Goal: Transaction & Acquisition: Purchase product/service

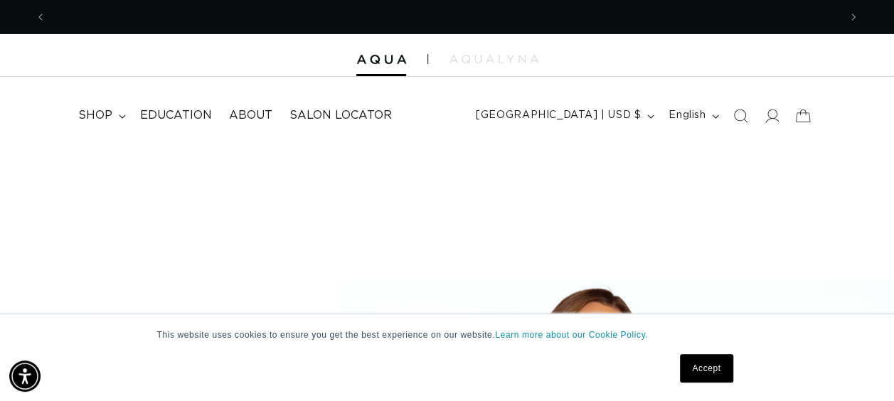
scroll to position [0, 792]
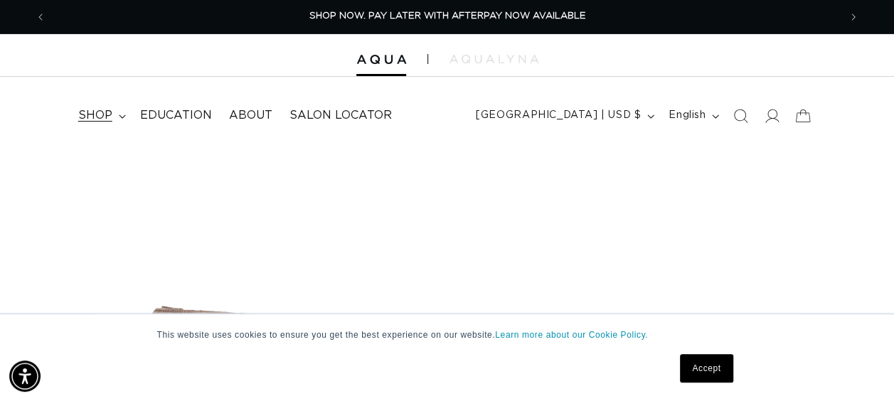
click at [117, 117] on summary "shop" at bounding box center [101, 116] width 62 height 32
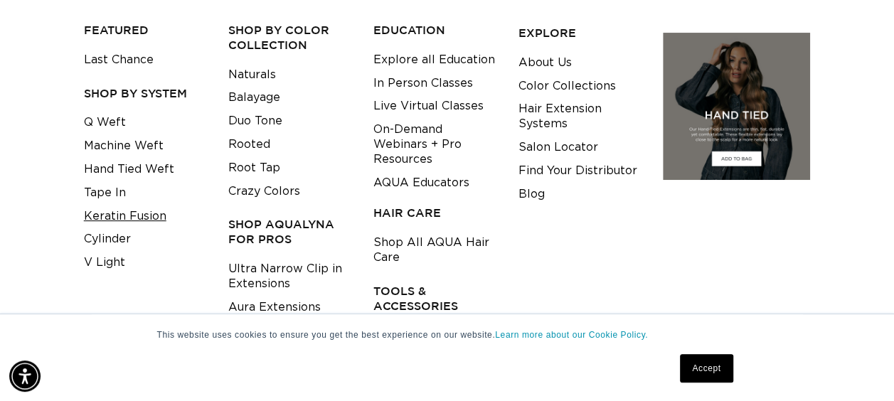
click at [132, 212] on link "Keratin Fusion" at bounding box center [125, 216] width 83 height 23
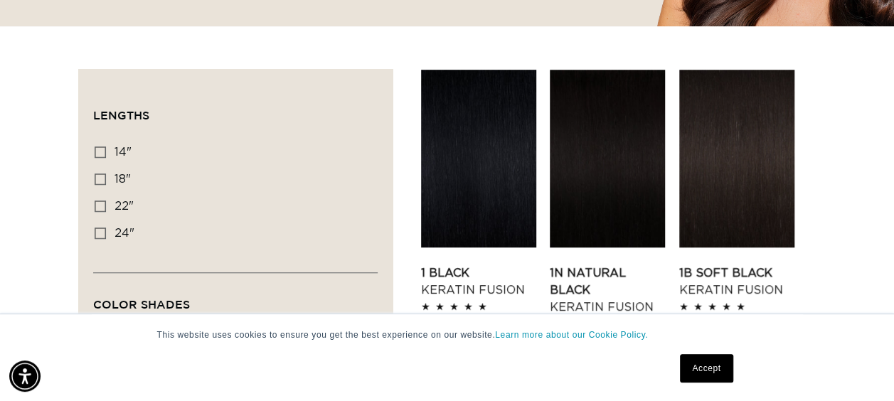
scroll to position [434, 0]
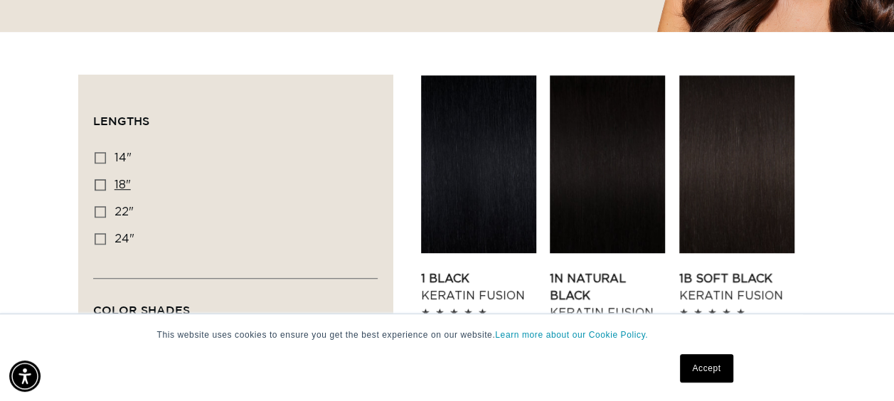
click at [98, 185] on icon at bounding box center [100, 184] width 11 height 11
click at [98, 185] on input "18" 18" (47 products)" at bounding box center [100, 184] width 11 height 11
checkbox input "true"
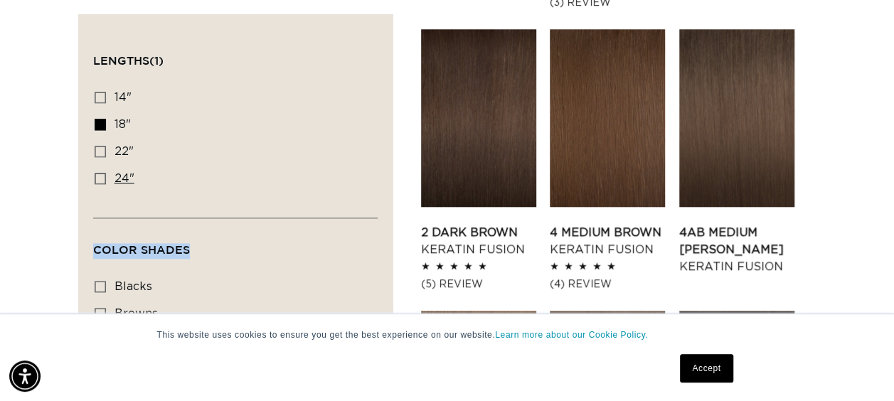
scroll to position [0, 792]
drag, startPoint x: 223, startPoint y: 240, endPoint x: 233, endPoint y: 183, distance: 58.5
click at [233, 183] on div "Filter: Lengths (1) Lengths 14" 14" (20 products) 18" 18" (47 products) 22" 24"" at bounding box center [235, 345] width 284 height 632
click at [701, 370] on link "Accept" at bounding box center [706, 368] width 53 height 28
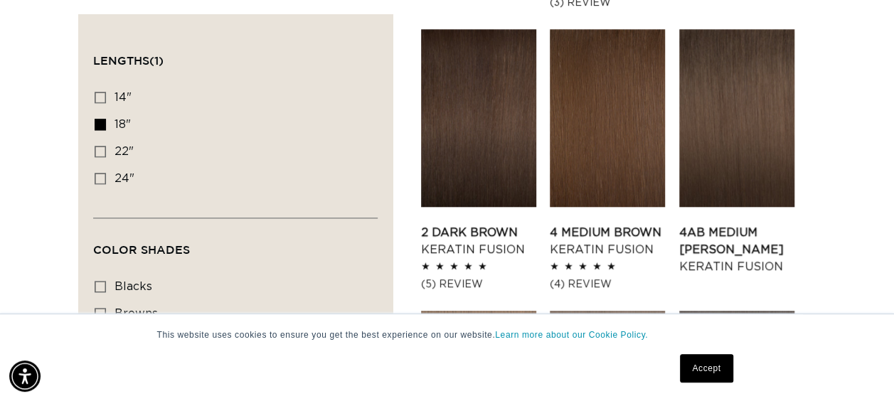
scroll to position [0, 0]
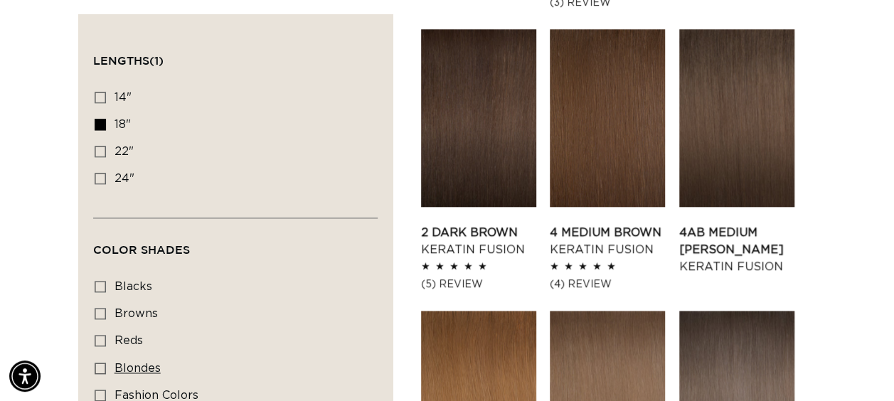
click at [105, 364] on icon at bounding box center [100, 368] width 11 height 11
click at [105, 364] on input "blondes blondes (28 products)" at bounding box center [100, 368] width 11 height 11
checkbox input "true"
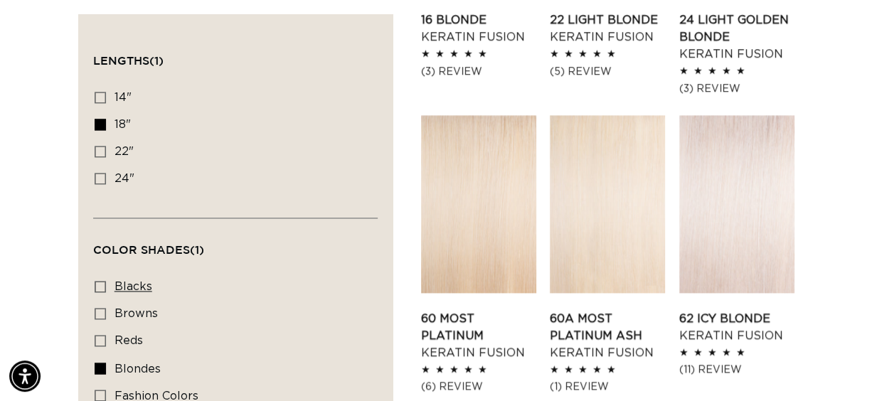
click at [311, 297] on label "blacks blacks (8 products)" at bounding box center [231, 287] width 273 height 27
click at [106, 292] on input "blacks blacks (8 products)" at bounding box center [100, 286] width 11 height 11
checkbox input "true"
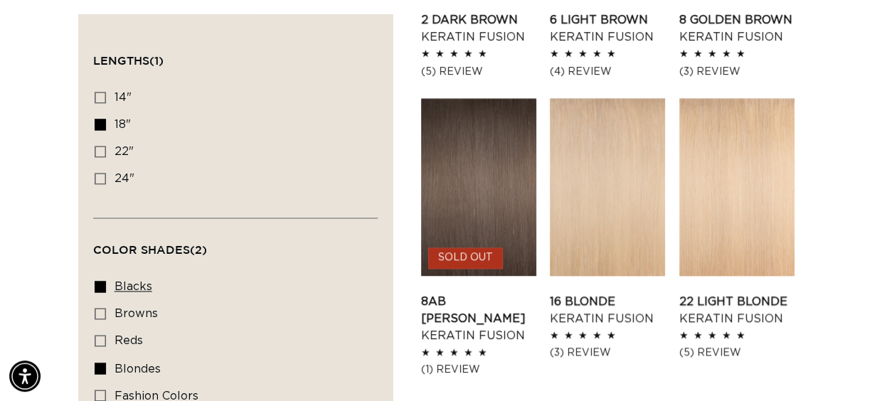
scroll to position [0, 792]
click at [101, 283] on icon at bounding box center [100, 286] width 11 height 11
click at [101, 283] on input "blacks blacks (8 products)" at bounding box center [100, 286] width 11 height 11
checkbox input "false"
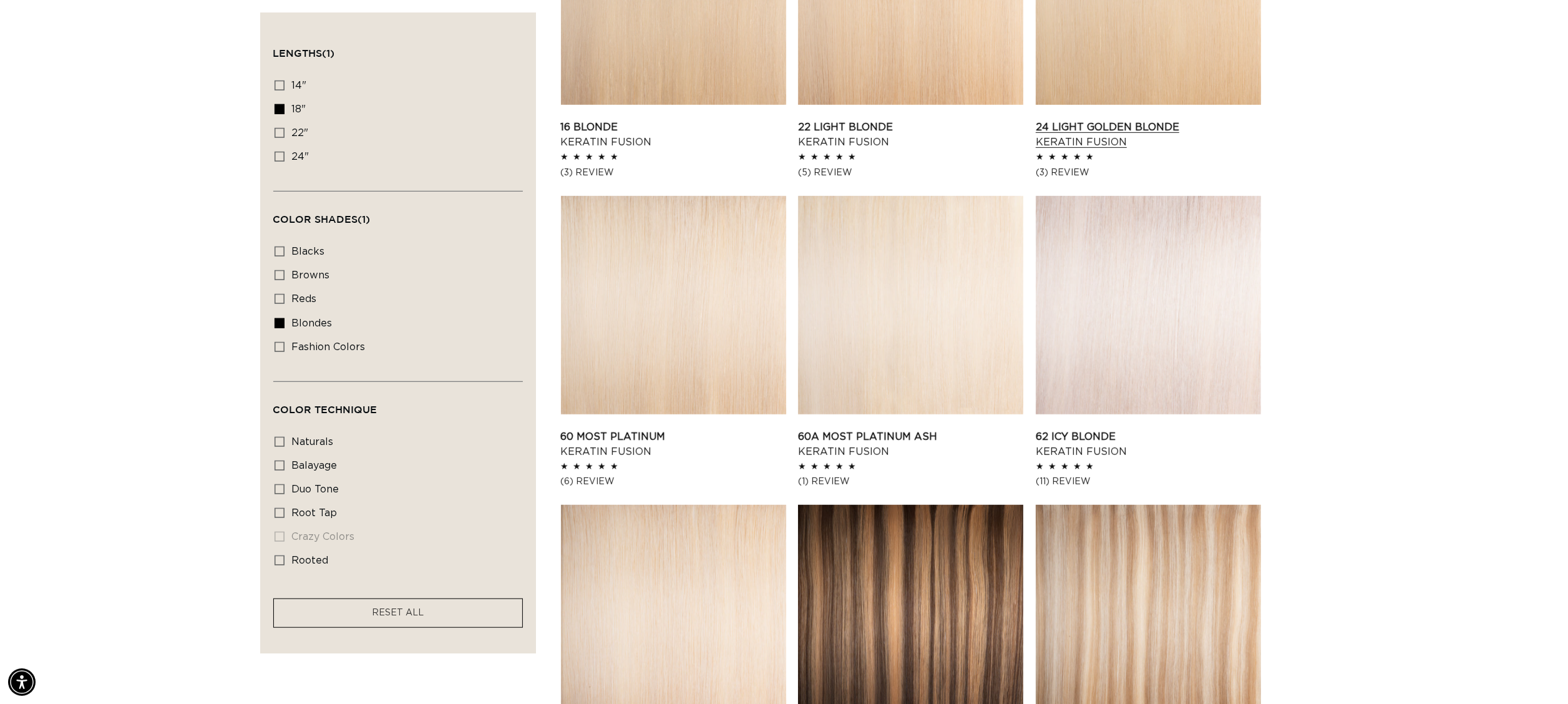
scroll to position [0, 1110]
drag, startPoint x: 649, startPoint y: 1, endPoint x: 278, endPoint y: 440, distance: 574.8
click at [278, 351] on icon at bounding box center [279, 441] width 10 height 10
click at [278, 351] on input "naturals naturals (10 products)" at bounding box center [279, 441] width 10 height 10
checkbox input "true"
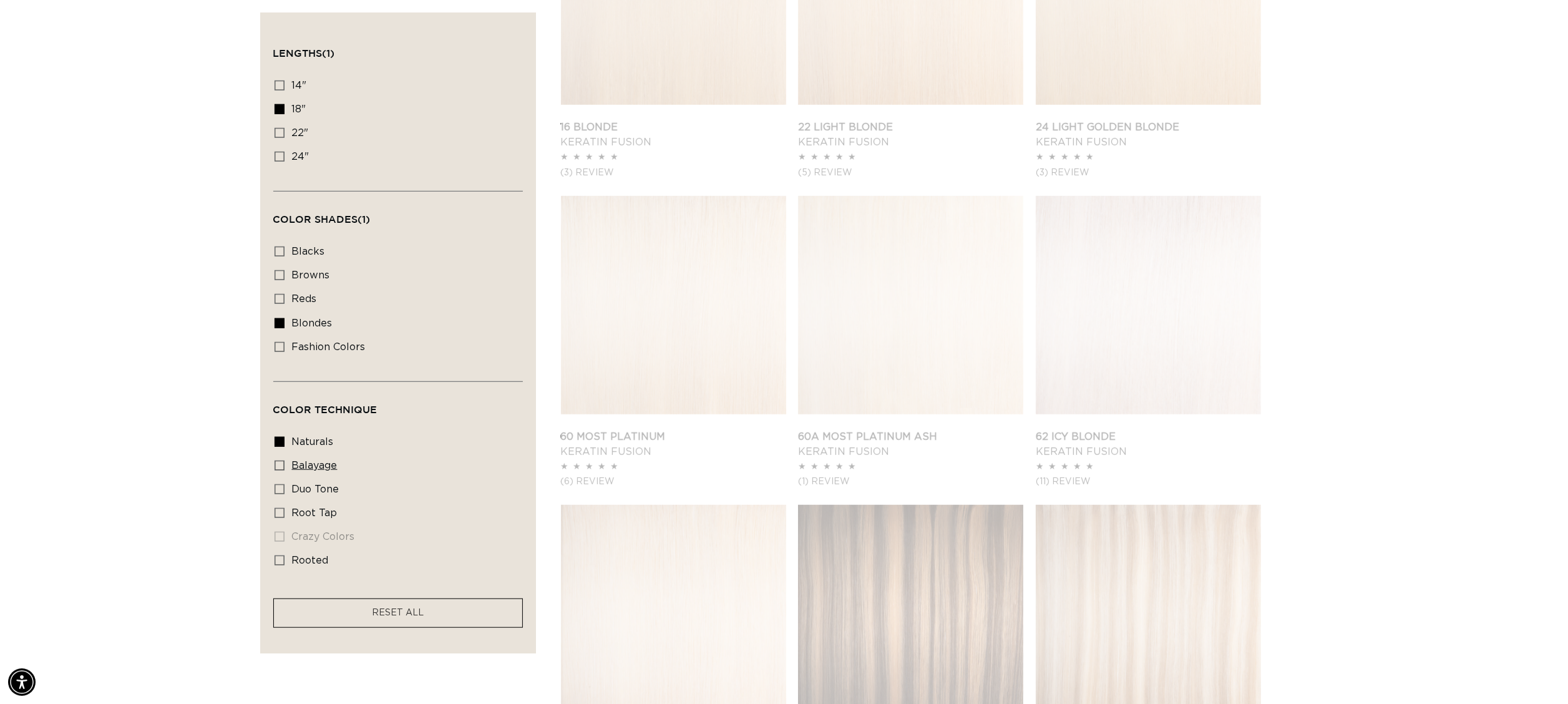
click at [280, 351] on label "balayage balayage (4 products)" at bounding box center [394, 466] width 240 height 24
click at [280, 351] on input "balayage balayage (4 products)" at bounding box center [279, 465] width 10 height 10
checkbox input "true"
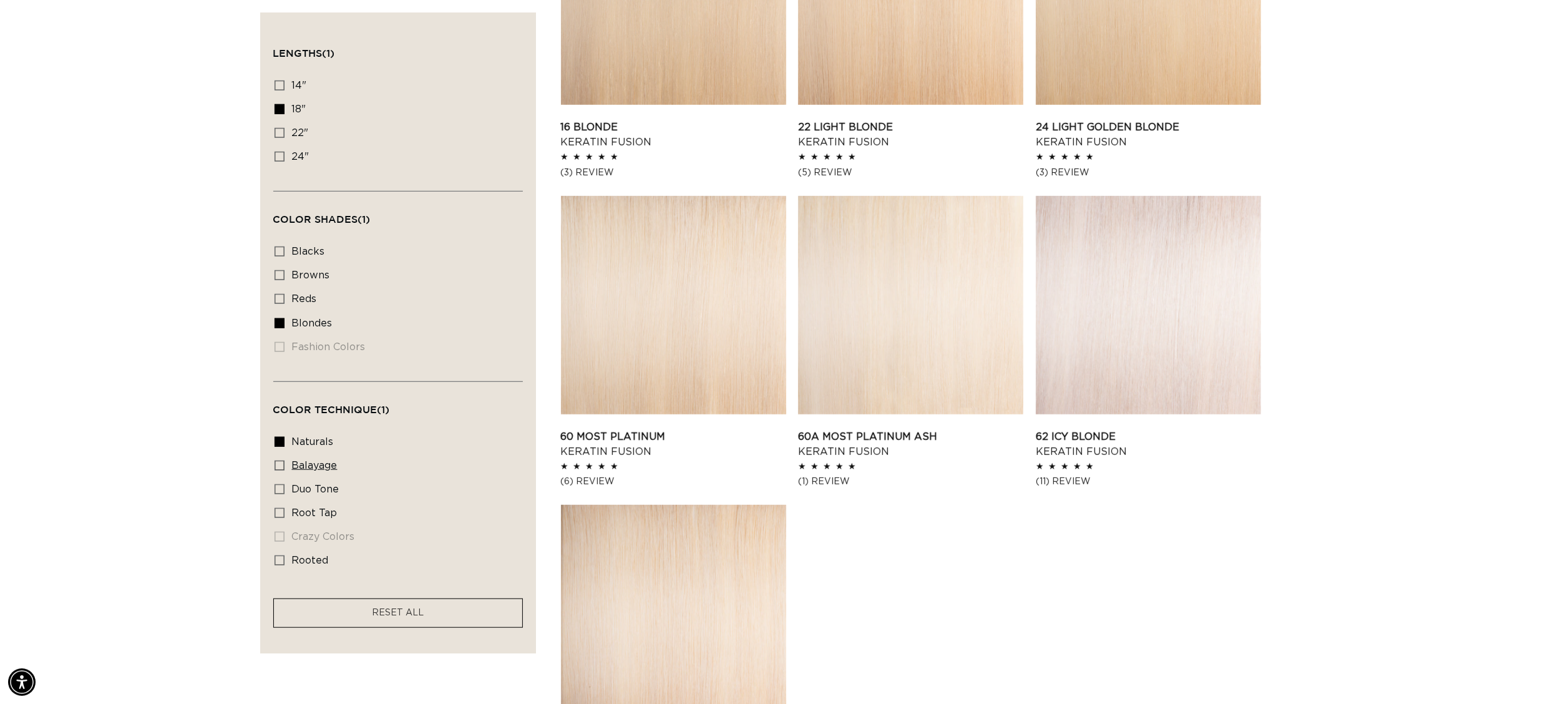
scroll to position [0, 2219]
click at [277, 351] on icon at bounding box center [279, 465] width 10 height 10
click at [277, 351] on input "balayage balayage (4 products)" at bounding box center [279, 465] width 10 height 10
checkbox input "true"
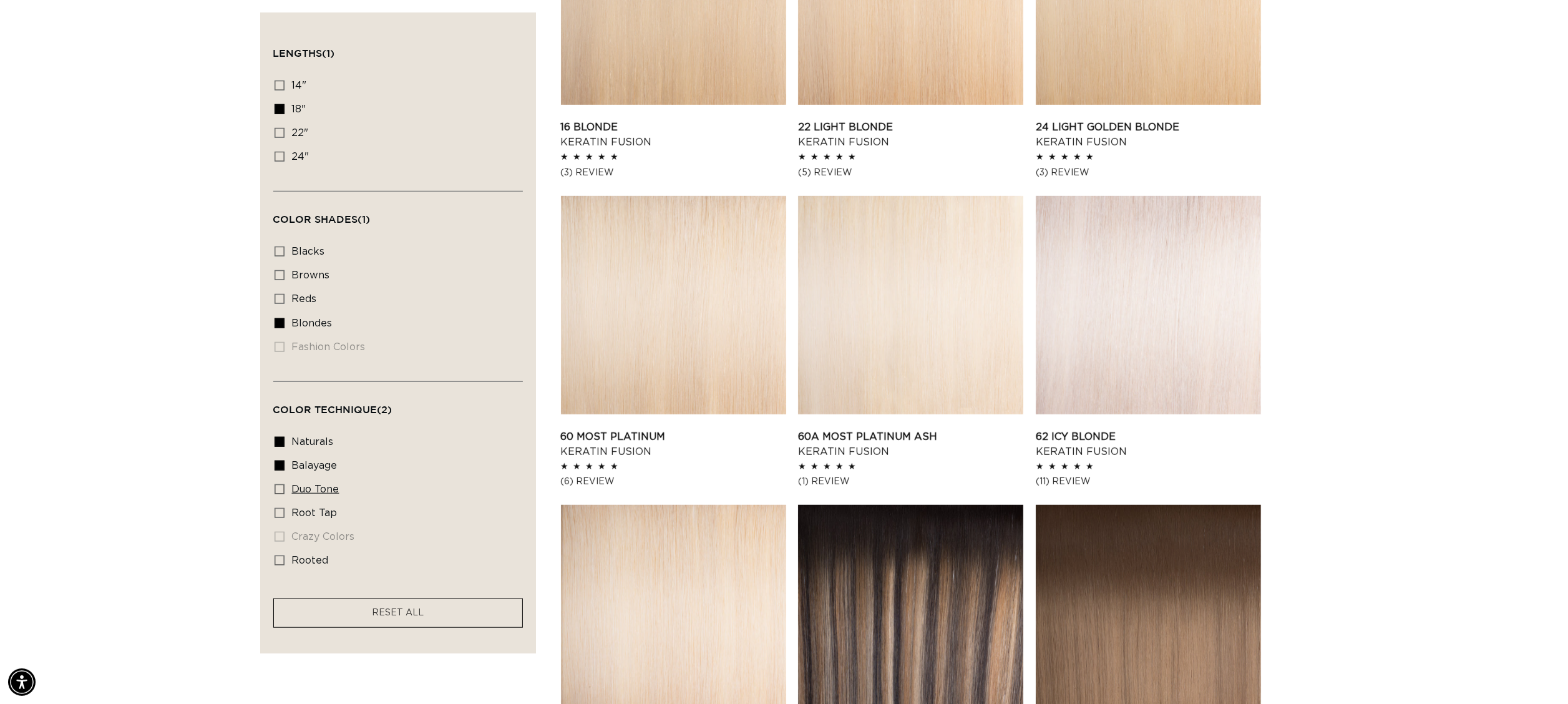
scroll to position [0, 1110]
click at [282, 351] on icon at bounding box center [279, 489] width 10 height 10
click at [282, 351] on input "duo tone duo tone (4 products)" at bounding box center [279, 489] width 10 height 10
checkbox input "true"
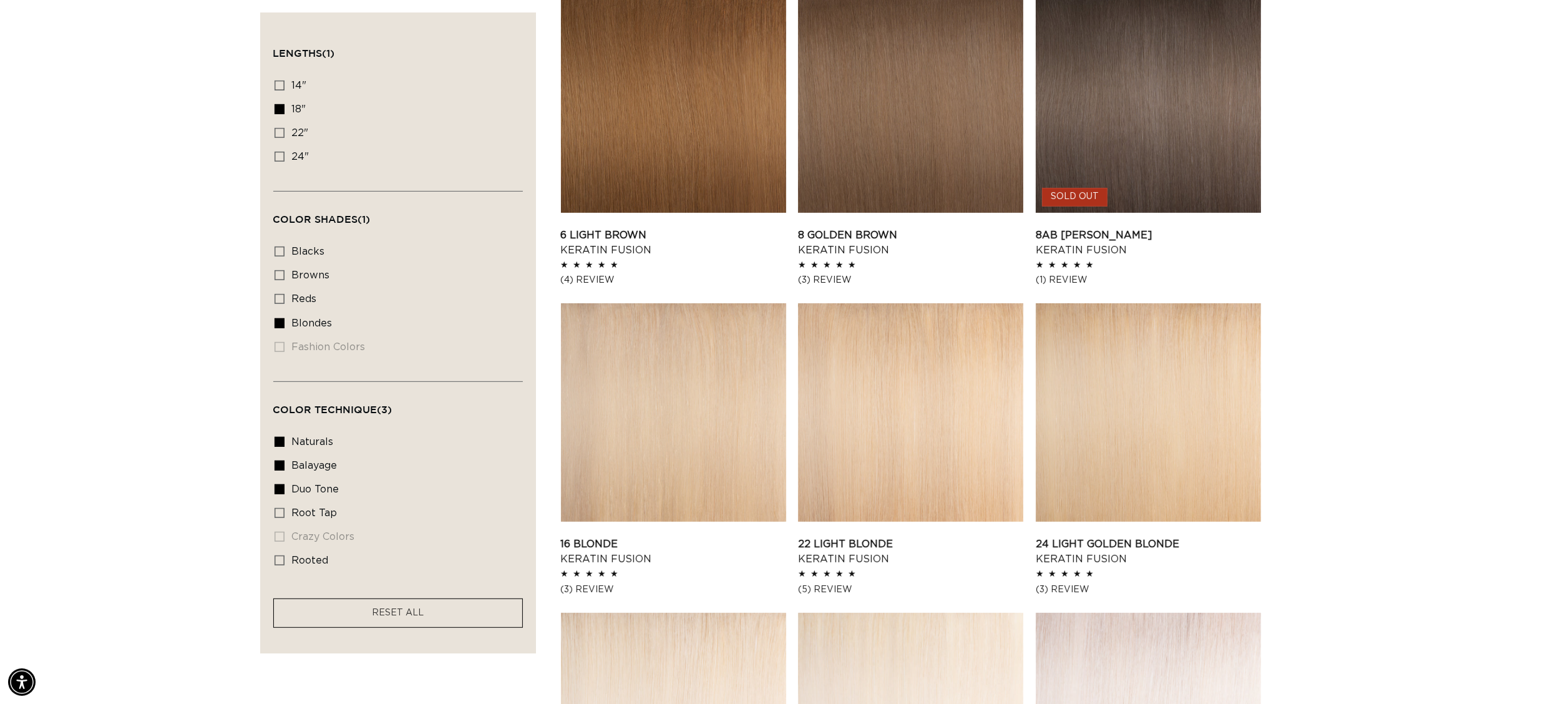
scroll to position [0, 1110]
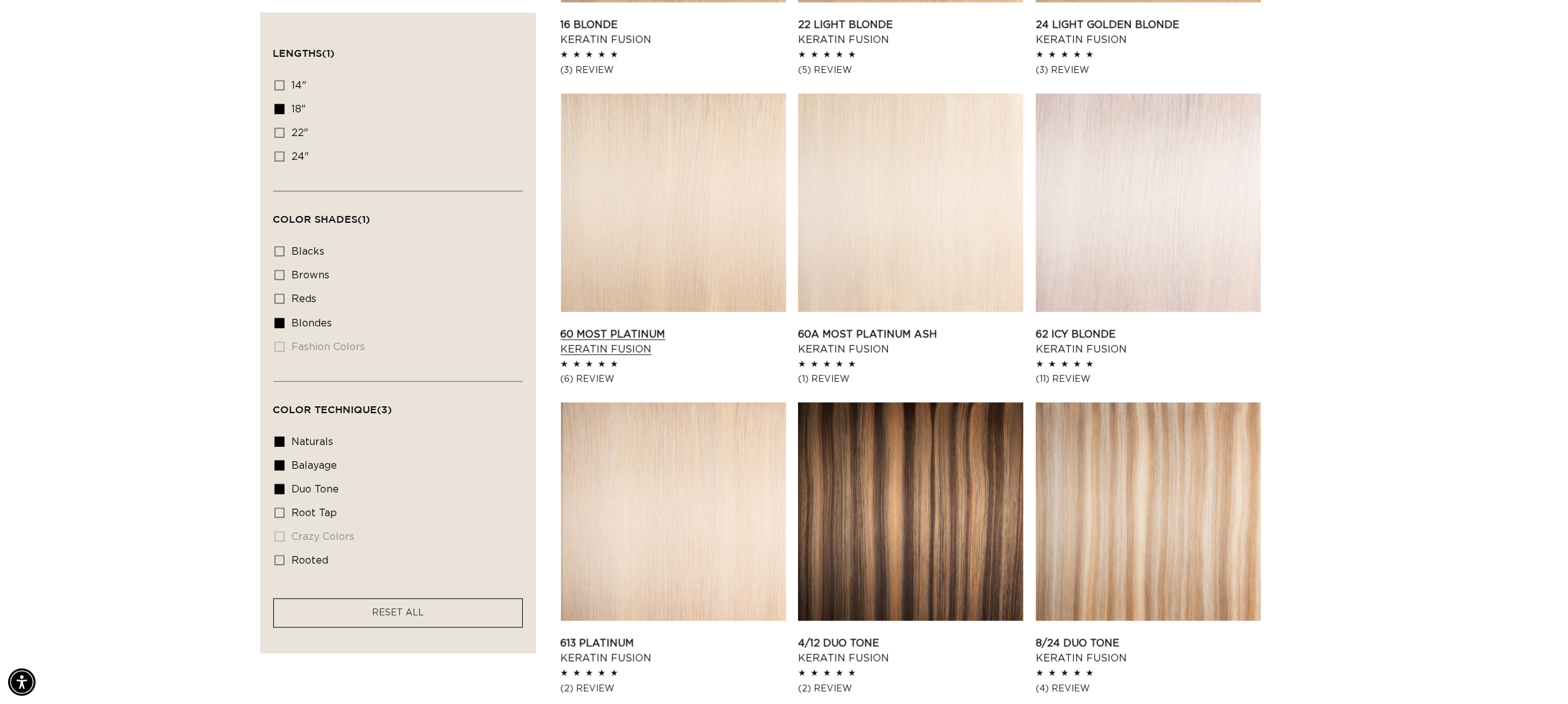
click at [632, 338] on link "60 Most Platinum Keratin Fusion" at bounding box center [673, 342] width 226 height 30
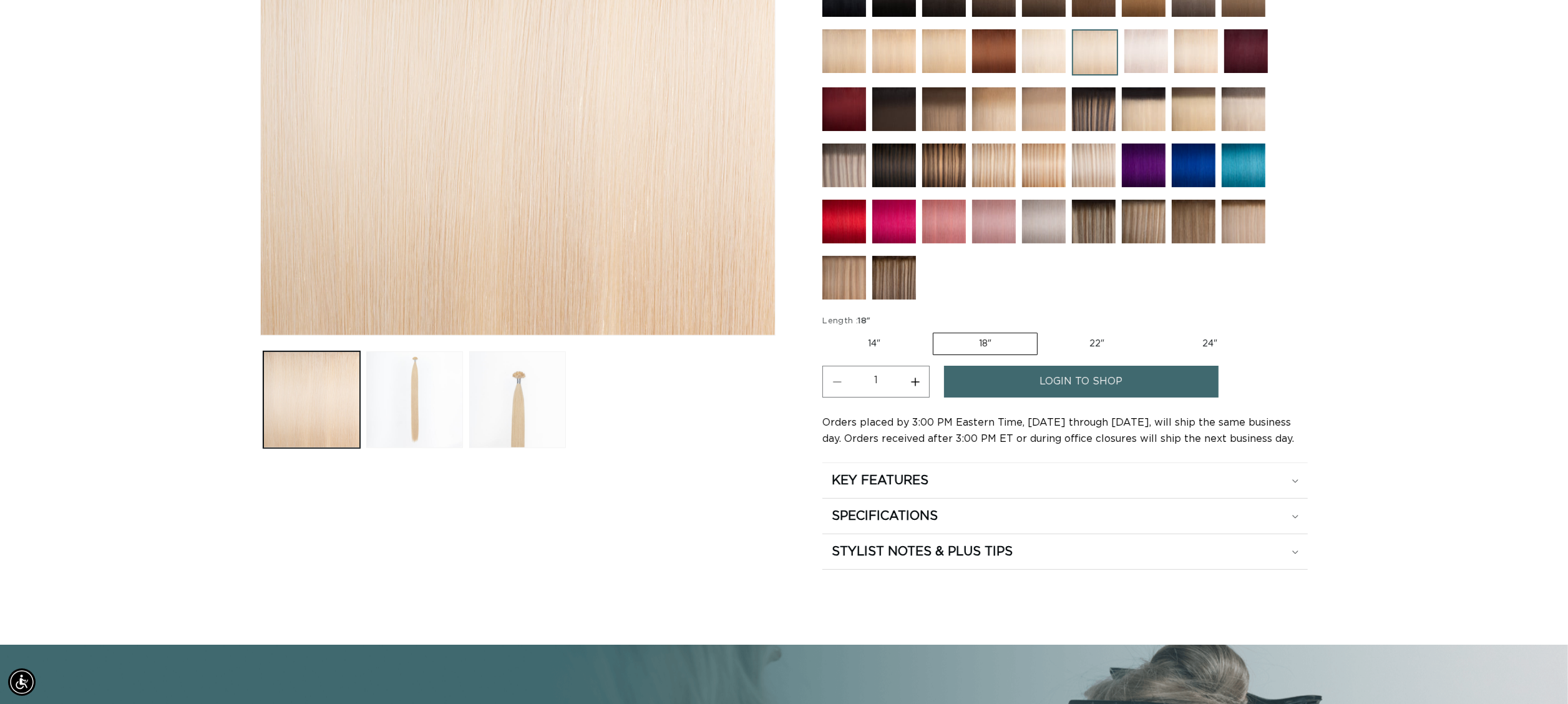
click at [922, 377] on button "Increase quantity for 60 Most Platinum - Keratin Fusion" at bounding box center [915, 382] width 28 height 32
type input "2"
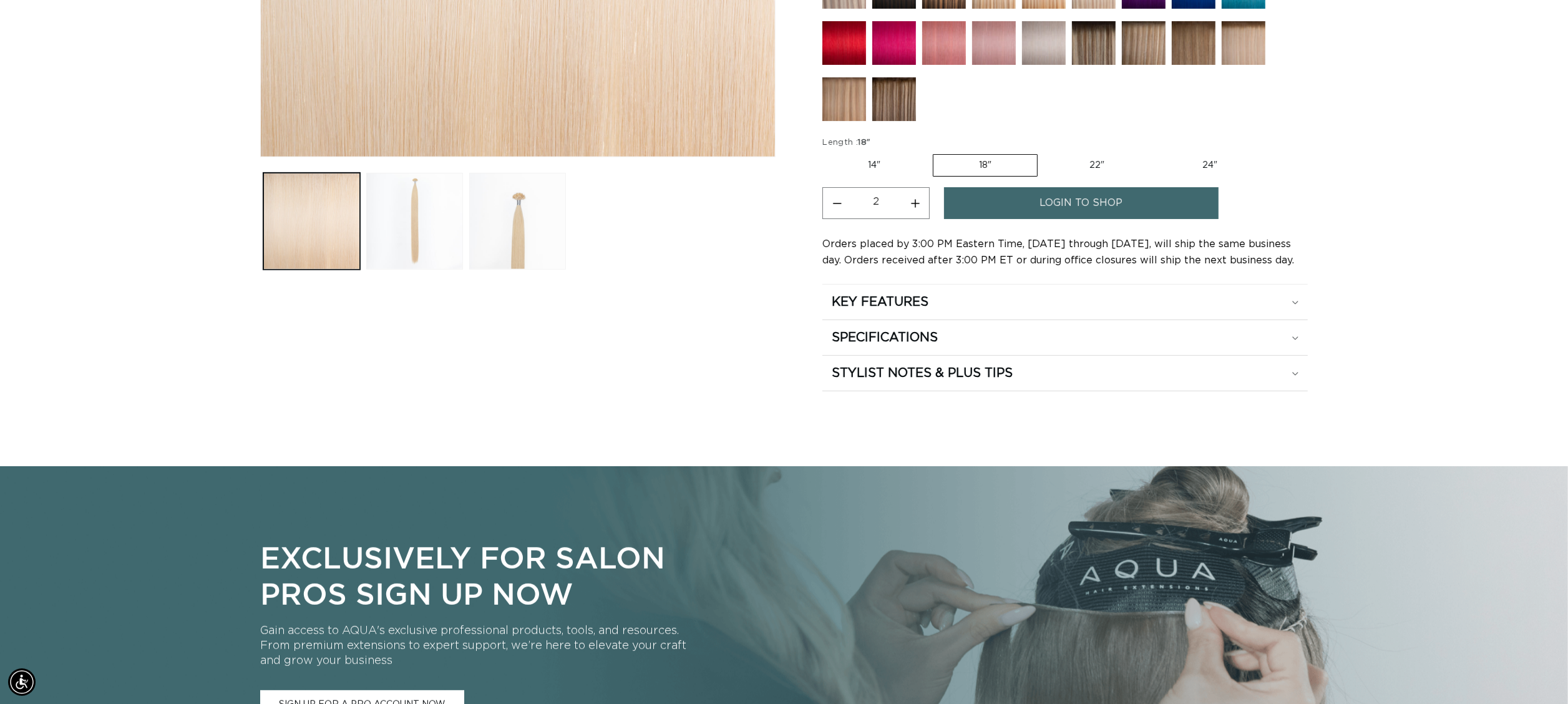
scroll to position [0, 1110]
click at [1091, 196] on span "login to shop" at bounding box center [1081, 203] width 83 height 32
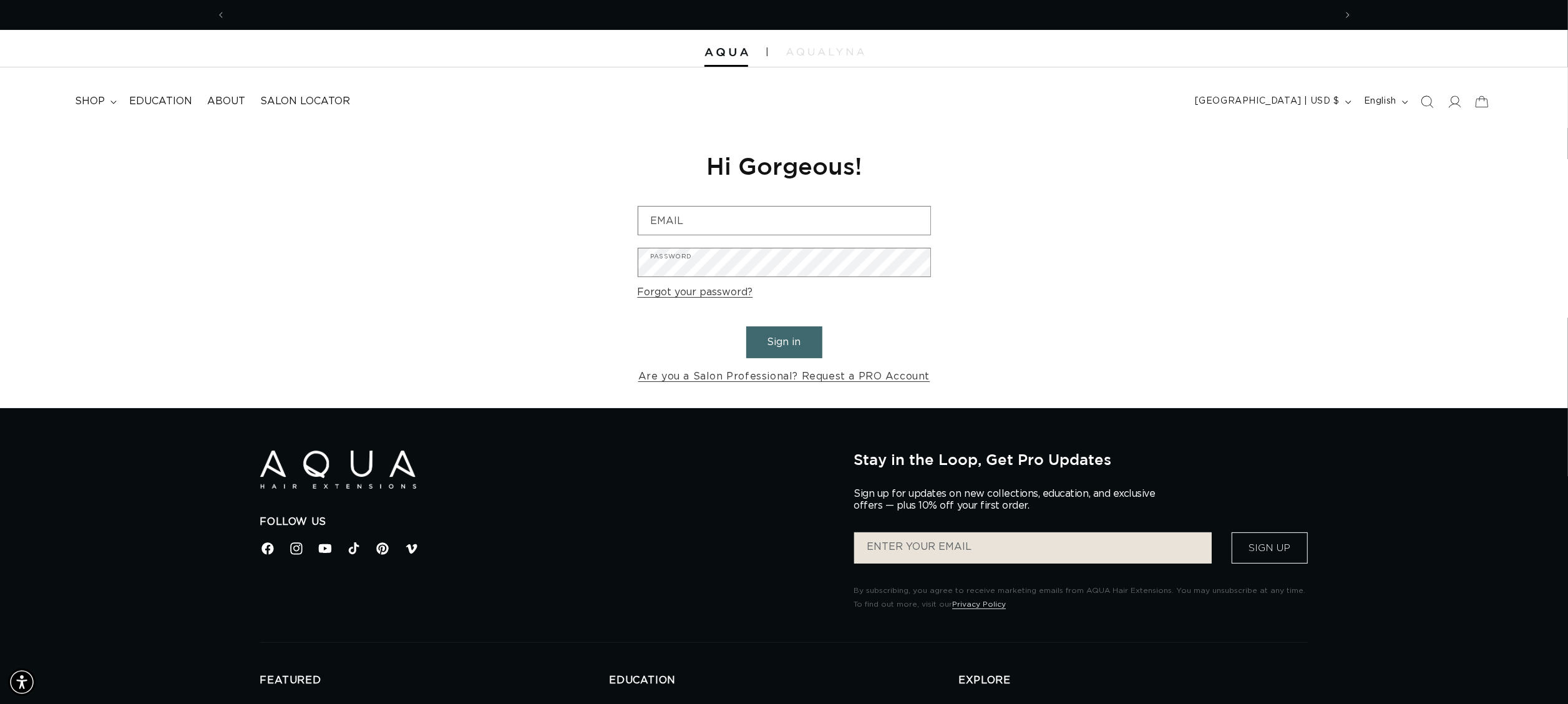
scroll to position [0, 2219]
click at [781, 348] on button "Sign in" at bounding box center [784, 342] width 76 height 32
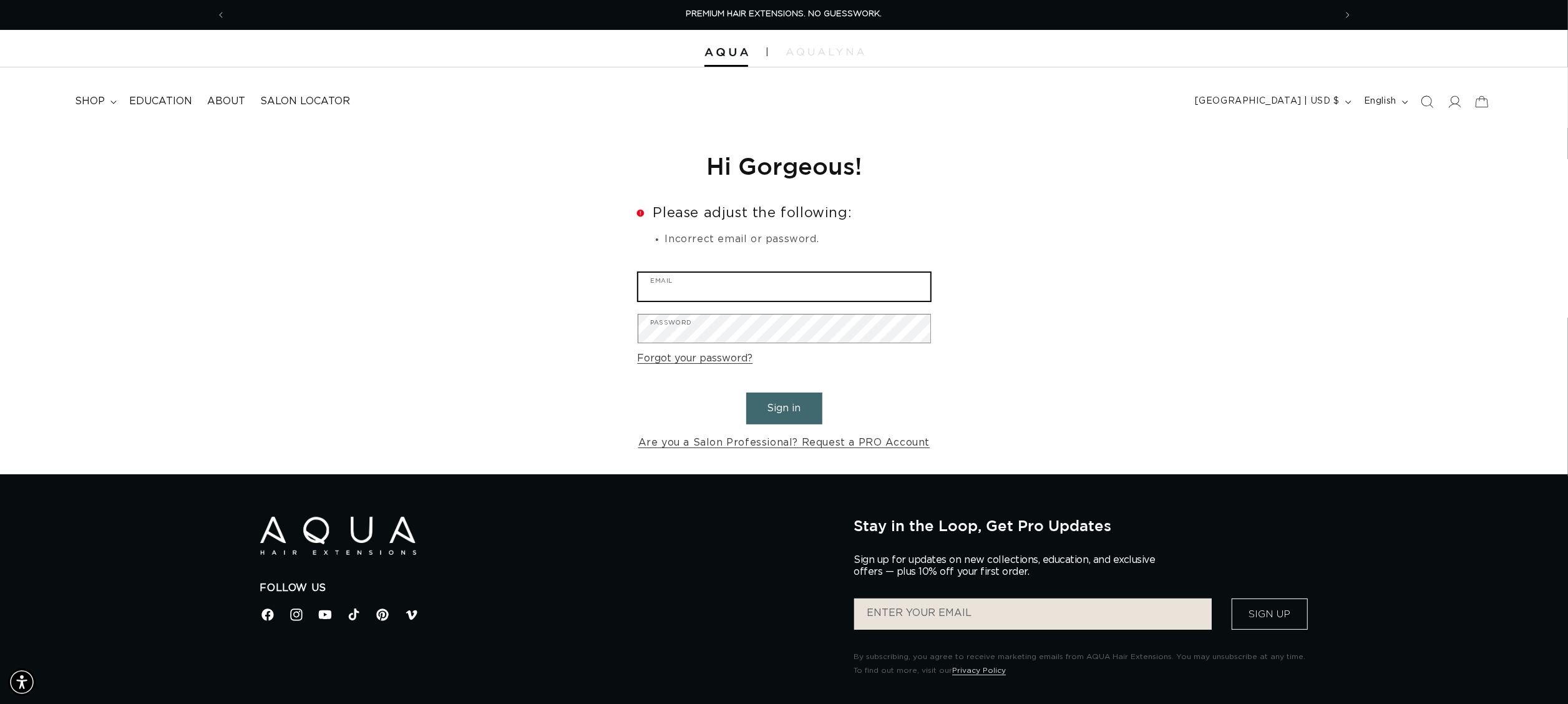
click at [818, 291] on input "Email" at bounding box center [784, 287] width 292 height 28
type input "[EMAIL_ADDRESS][DOMAIN_NAME]"
click at [1460, 106] on icon at bounding box center [1454, 101] width 13 height 13
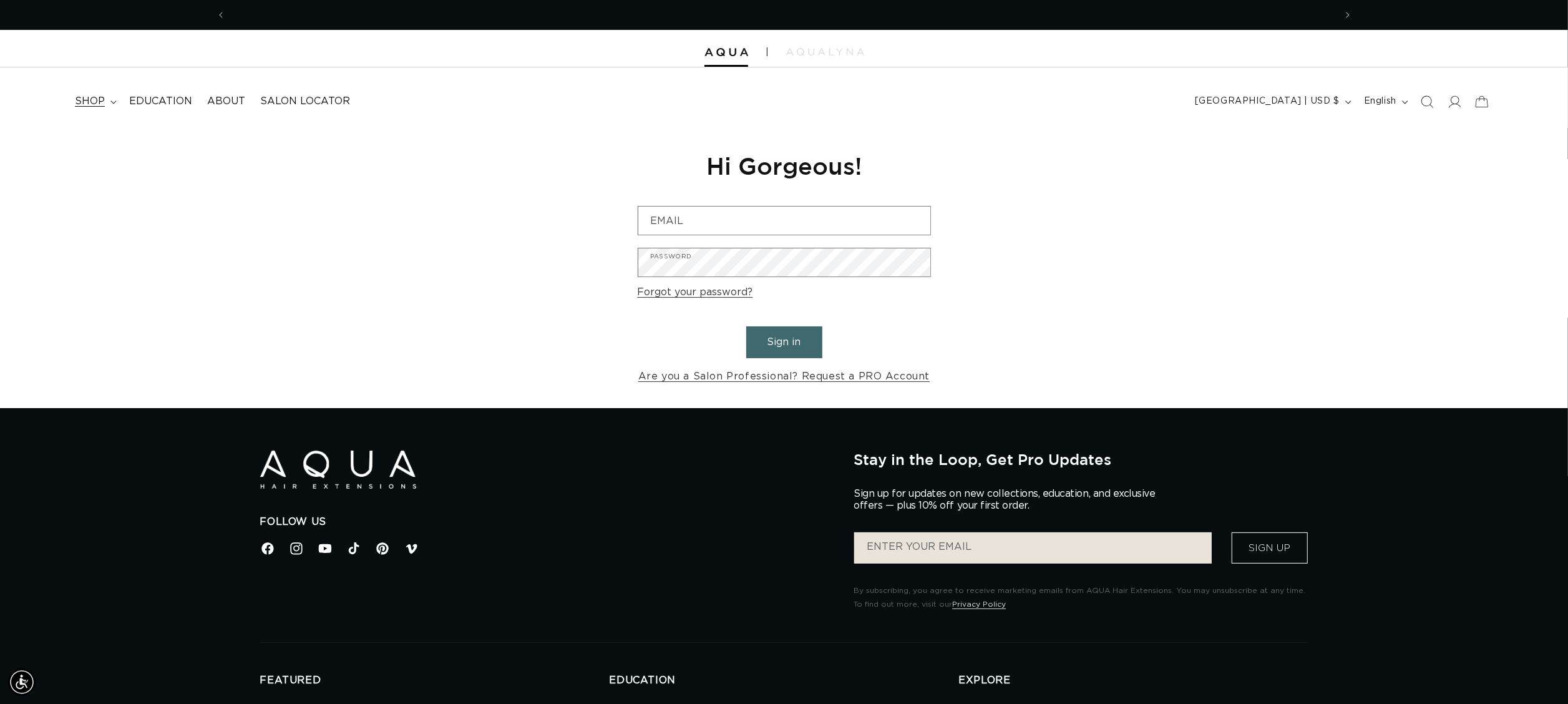
click at [86, 98] on span "shop" at bounding box center [89, 101] width 30 height 13
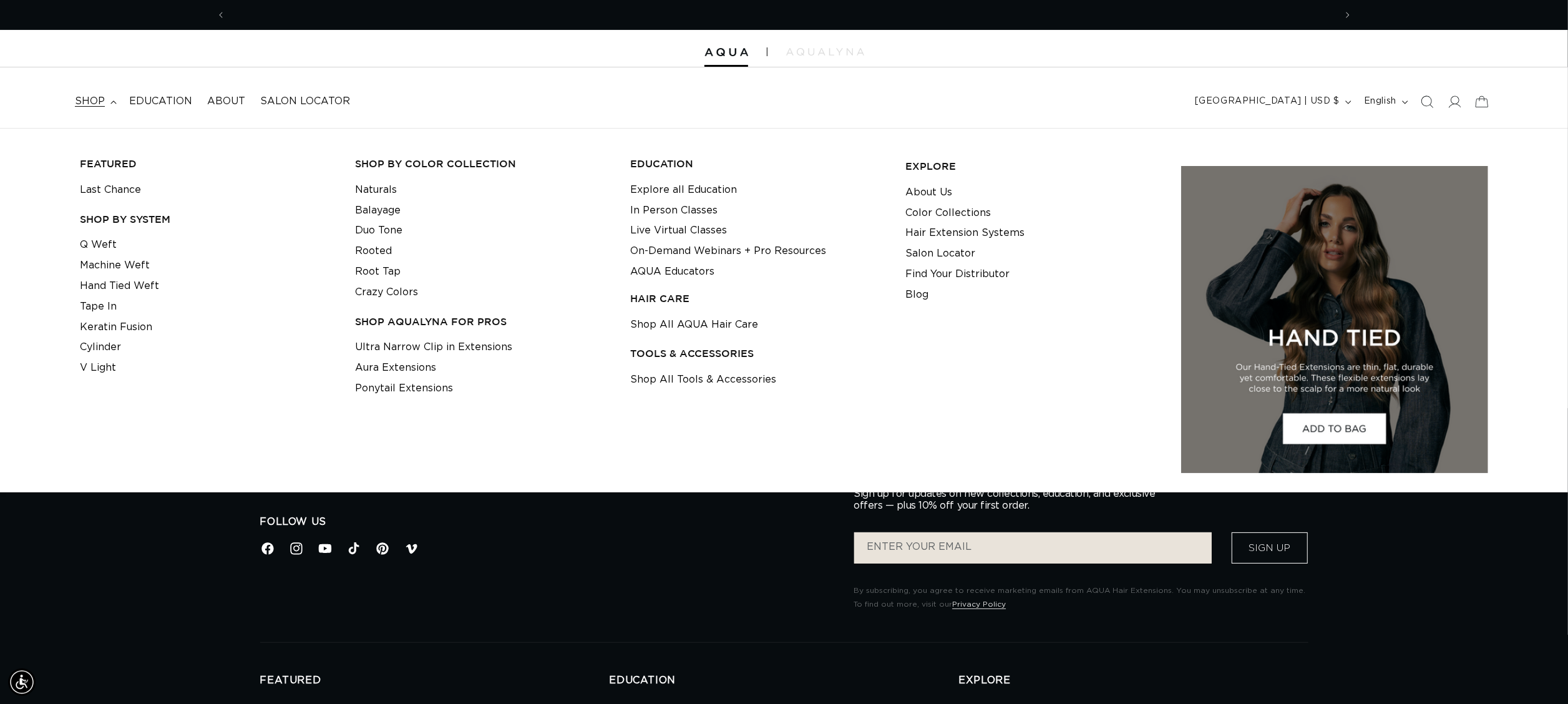
scroll to position [0, 1110]
